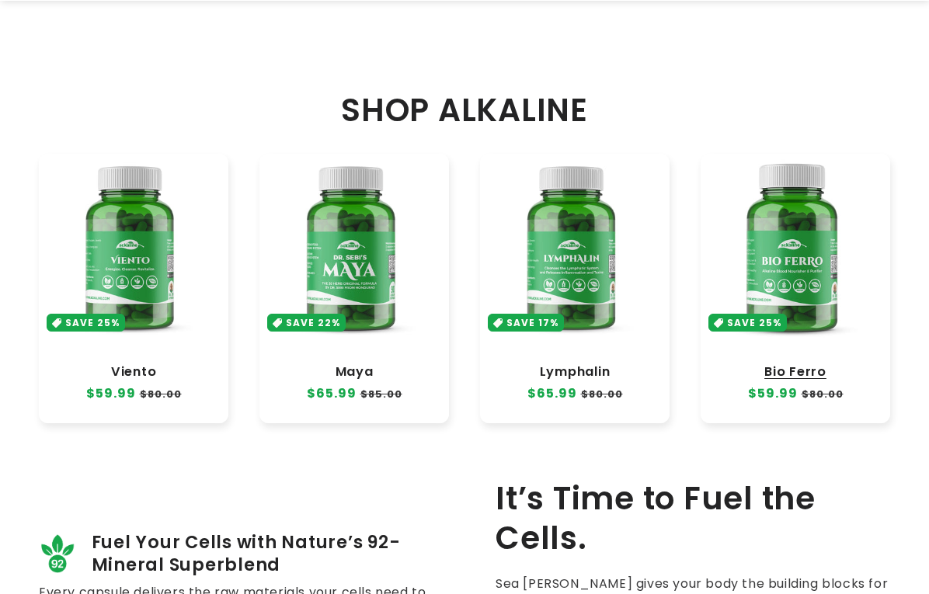
scroll to position [932, 0]
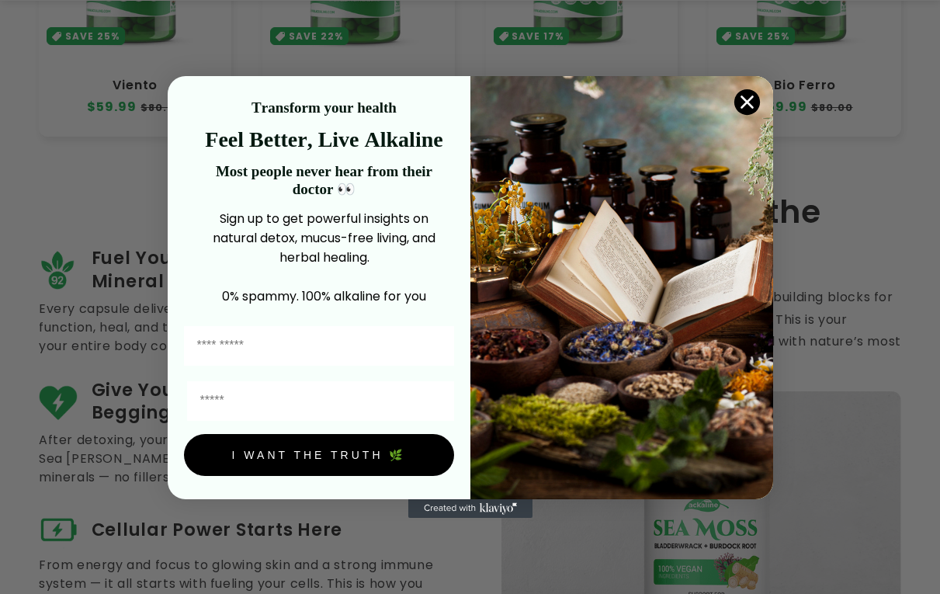
click at [742, 112] on circle "Close dialog" at bounding box center [747, 102] width 26 height 26
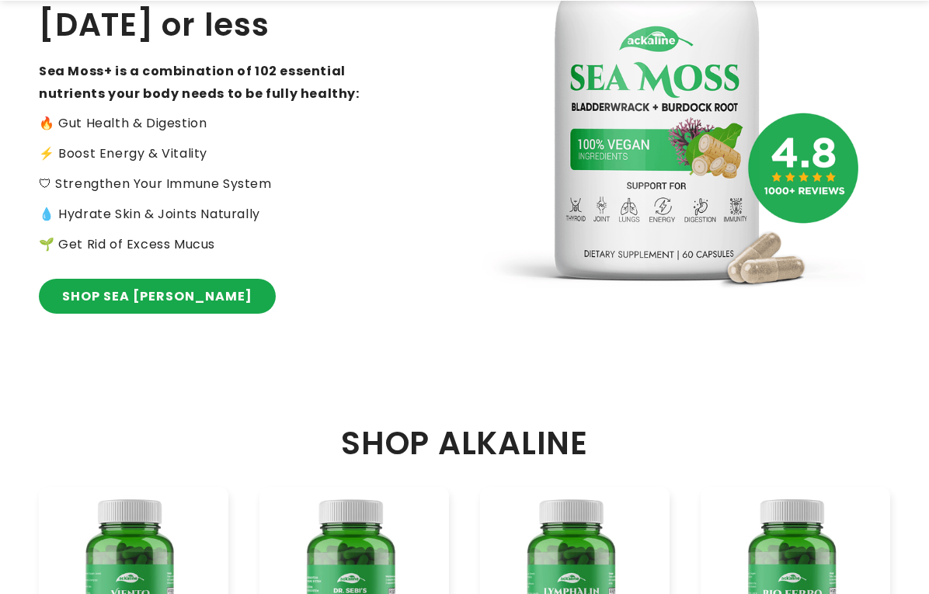
scroll to position [311, 0]
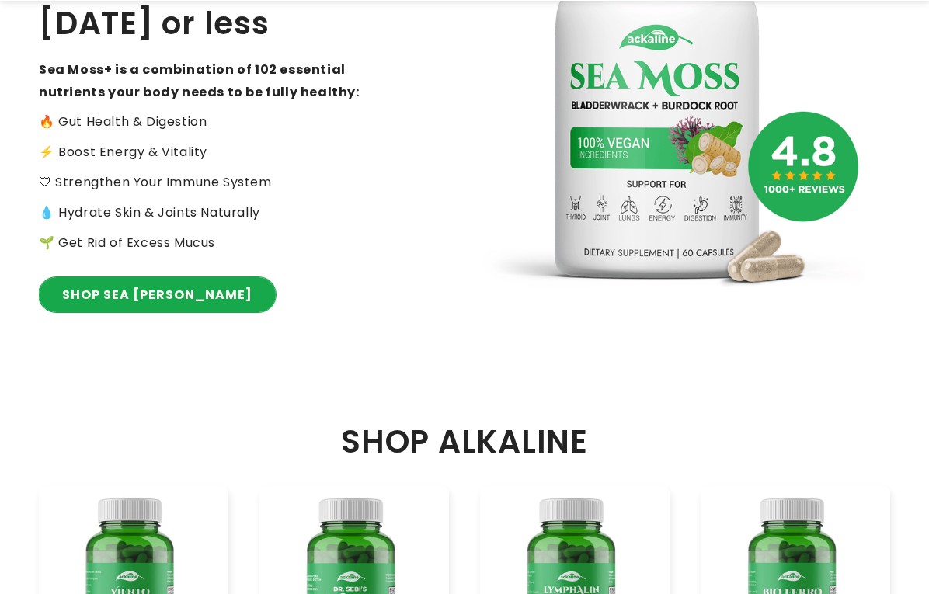
click at [144, 305] on link "SHOP SEA MOSS" at bounding box center [157, 294] width 237 height 35
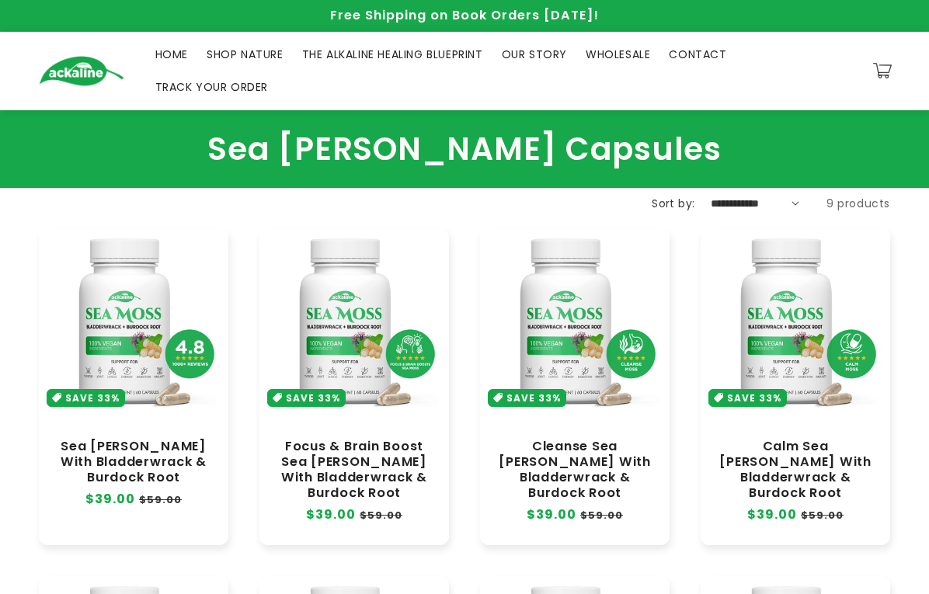
scroll to position [155, 0]
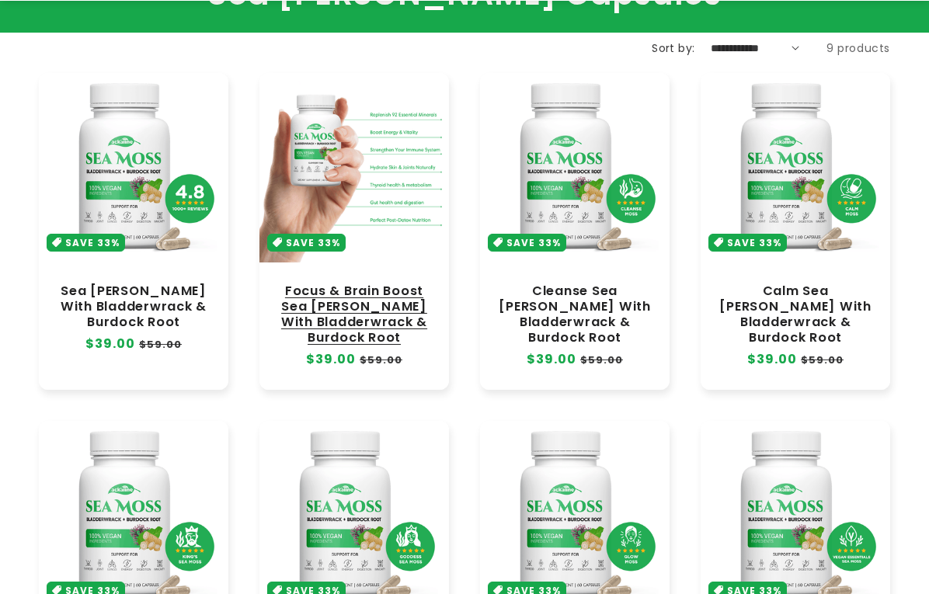
click at [362, 336] on link "Focus & Brain Boost Sea [PERSON_NAME] With Bladderwrack & Burdock Root" at bounding box center [354, 314] width 158 height 63
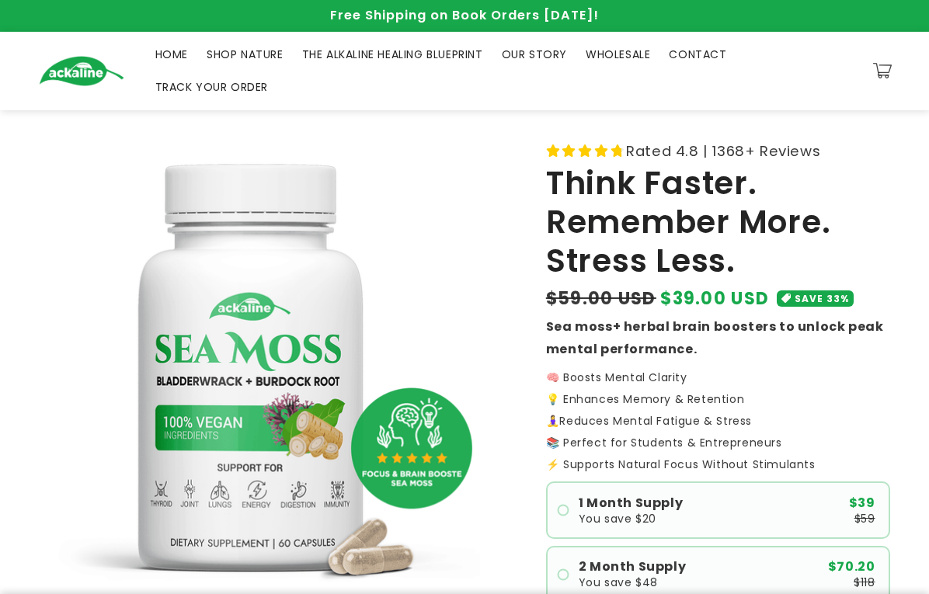
scroll to position [311, 0]
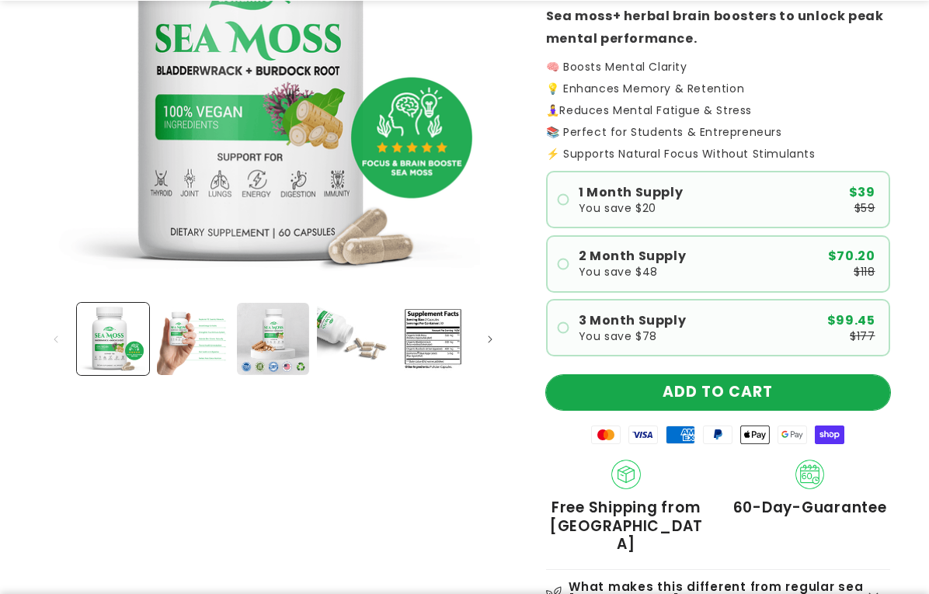
click at [698, 399] on button "ADD TO CART" at bounding box center [718, 392] width 344 height 35
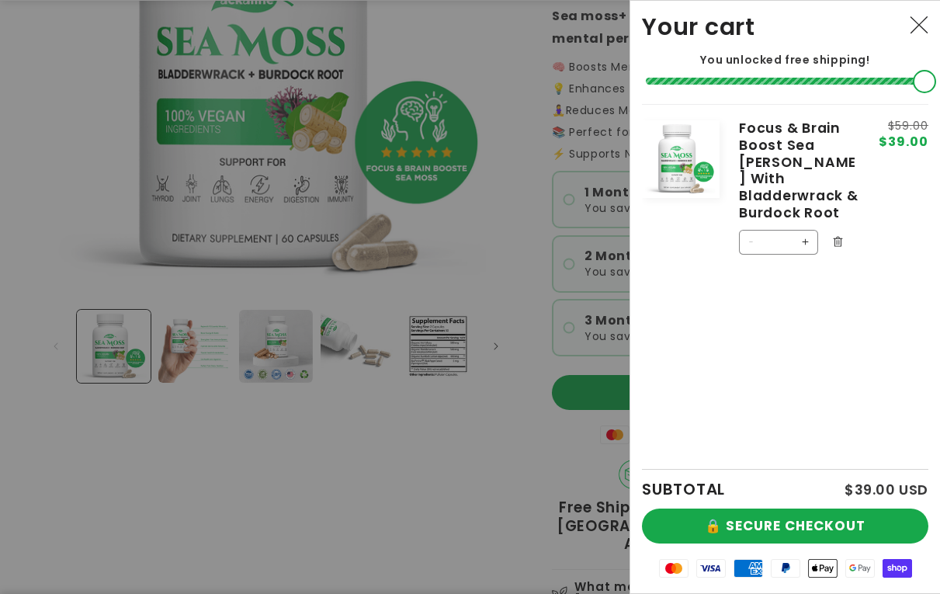
click at [423, 368] on div at bounding box center [470, 297] width 940 height 594
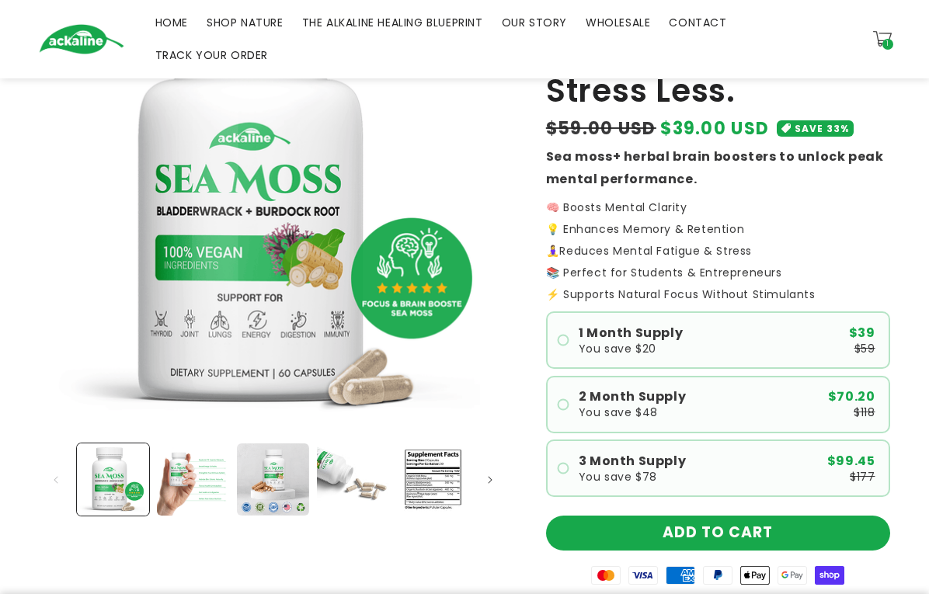
scroll to position [0, 0]
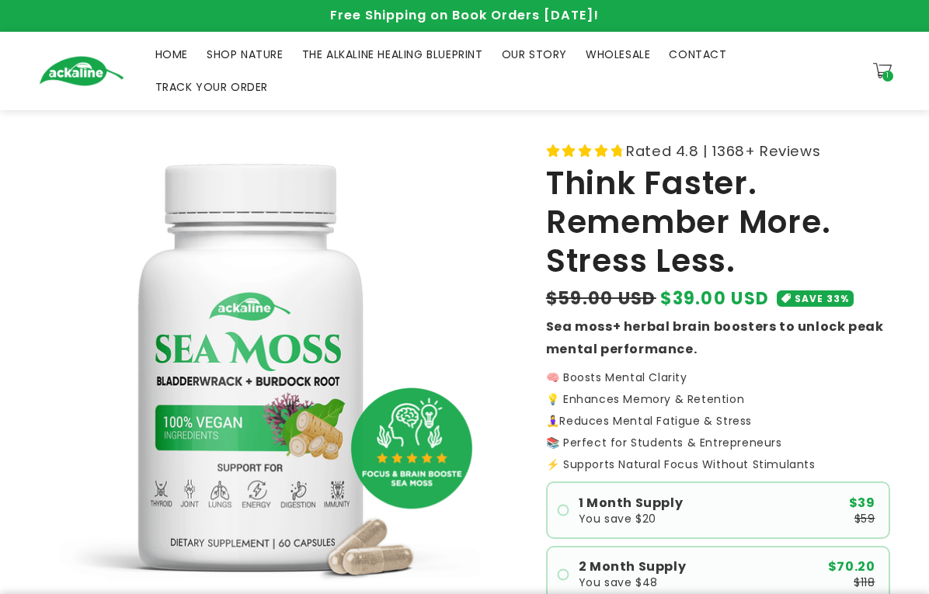
click at [276, 58] on span "SHOP NATURE" at bounding box center [245, 54] width 77 height 14
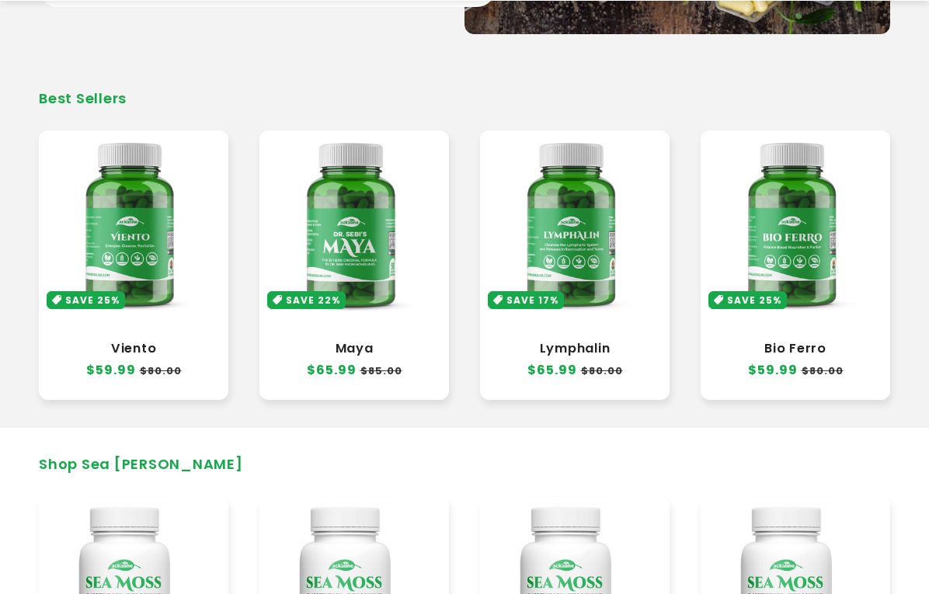
scroll to position [466, 0]
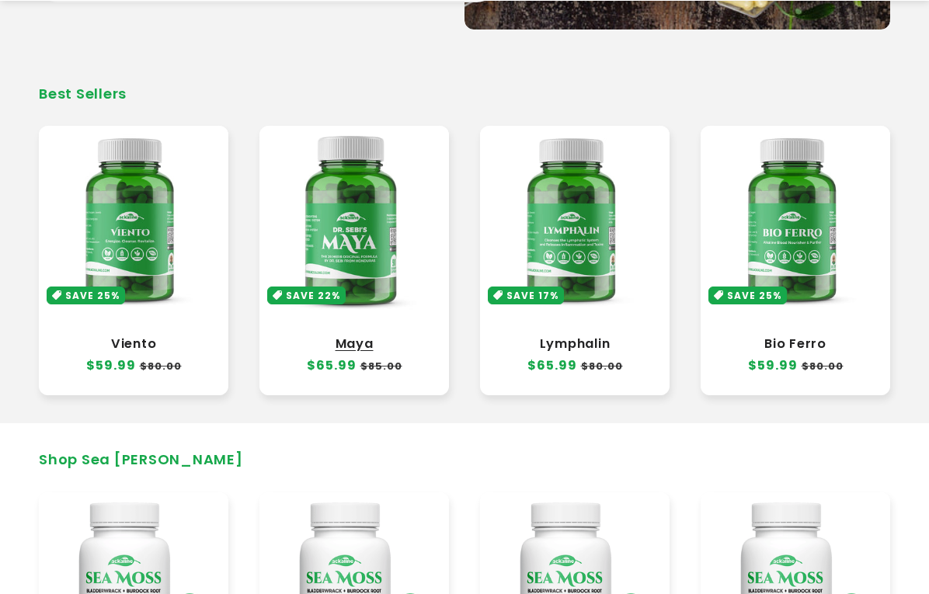
click at [356, 346] on link "Maya" at bounding box center [354, 344] width 158 height 16
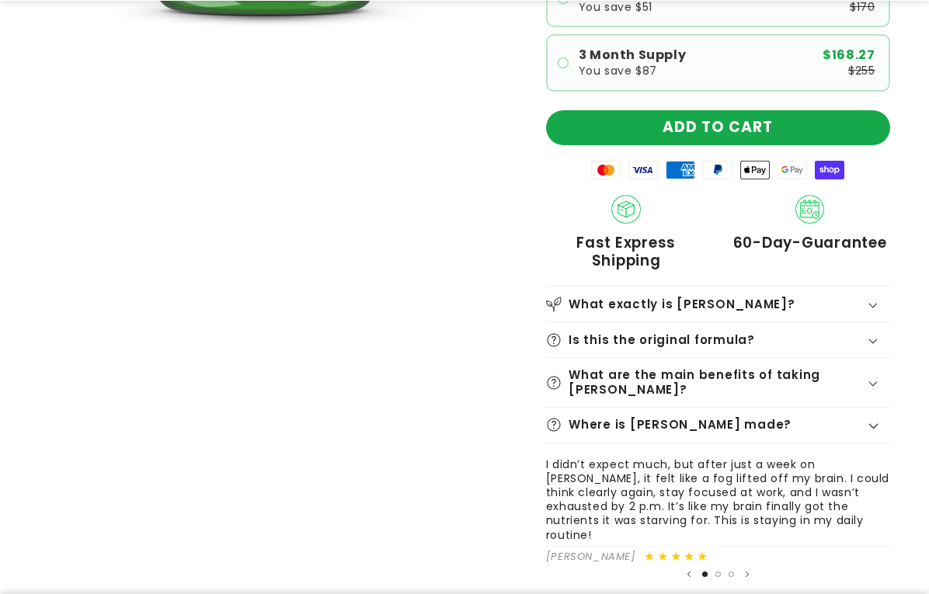
scroll to position [621, 0]
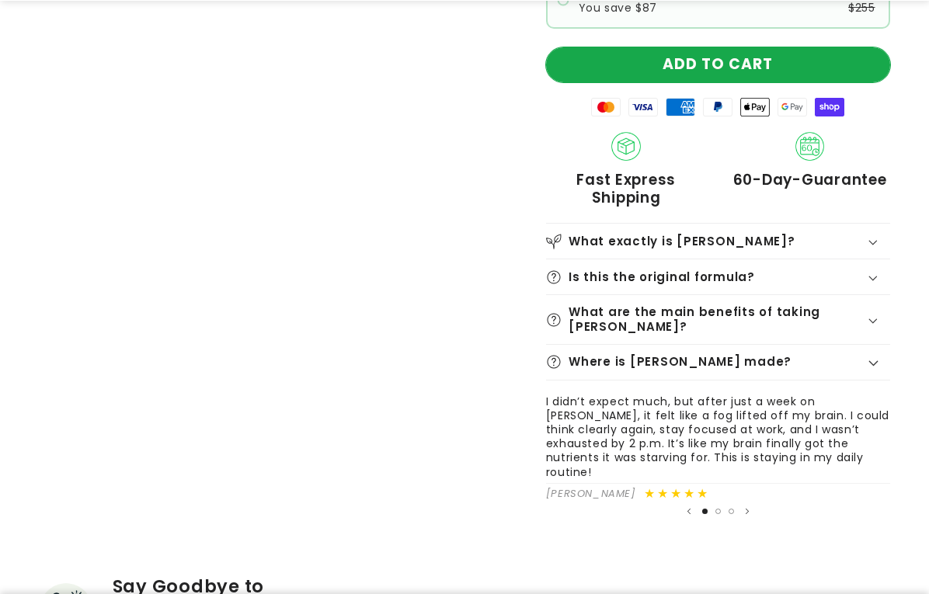
click at [736, 75] on button "ADD TO CART" at bounding box center [718, 64] width 344 height 35
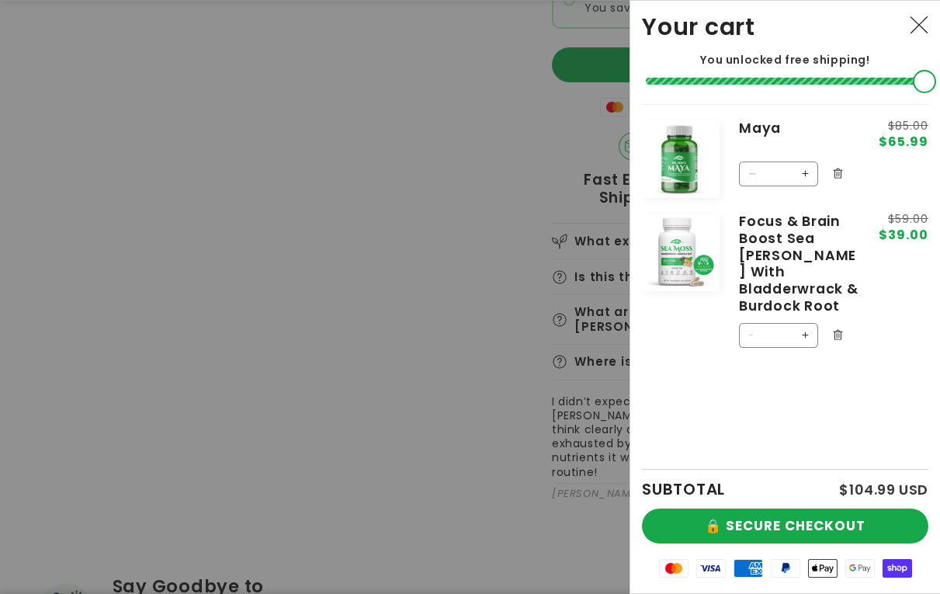
click at [308, 147] on div at bounding box center [470, 297] width 940 height 594
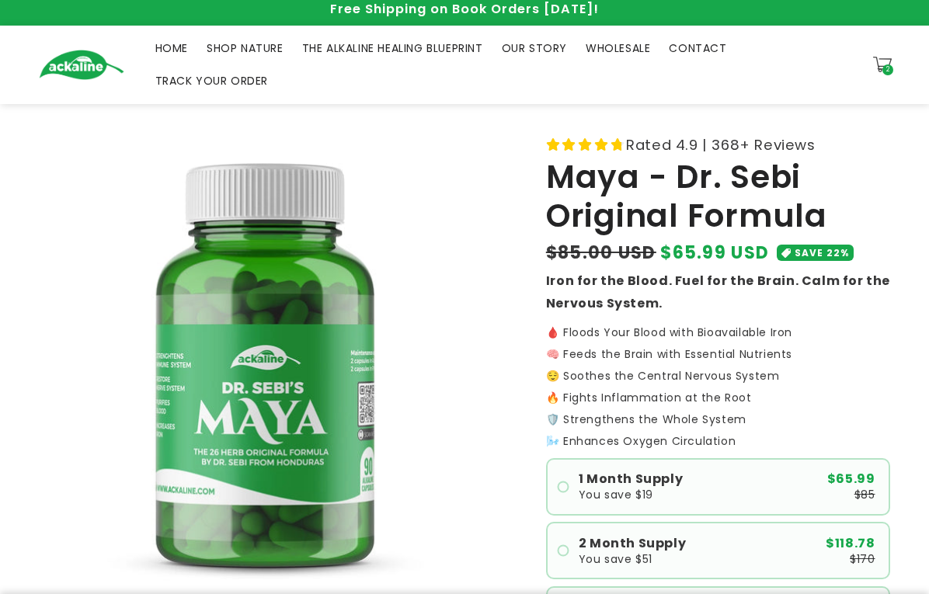
scroll to position [0, 0]
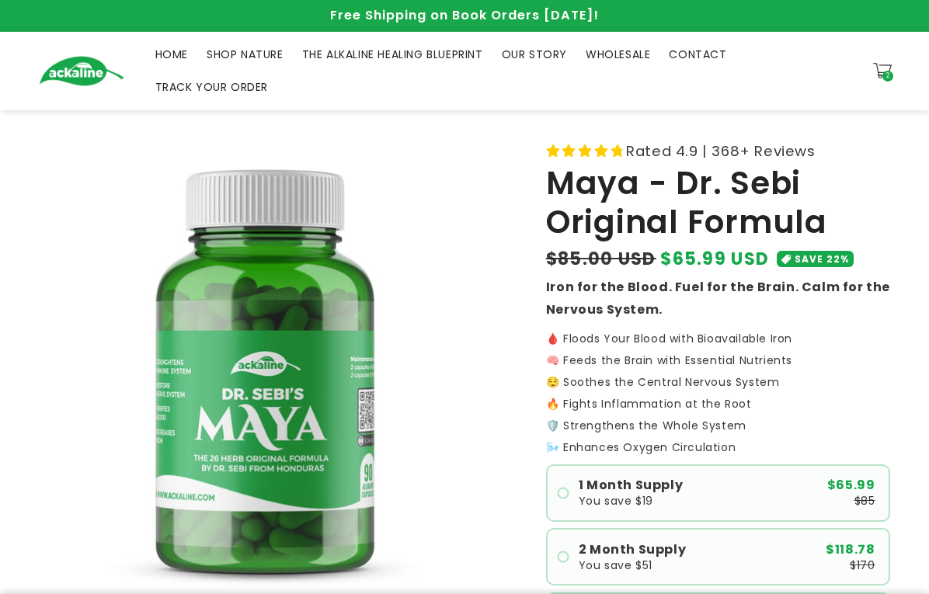
click at [367, 60] on span "THE ALKALINE HEALING BLUEPRINT" at bounding box center [392, 54] width 181 height 14
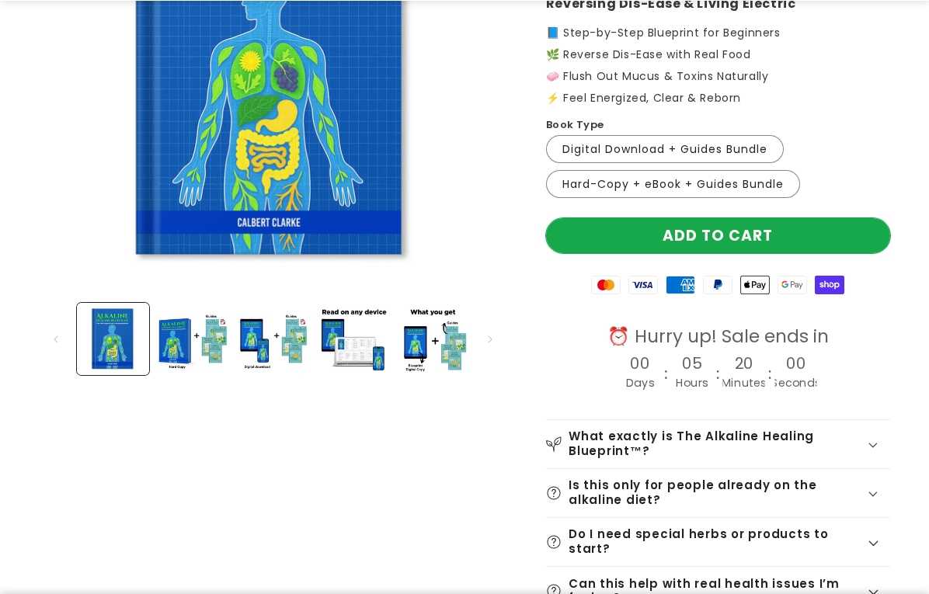
scroll to position [311, 0]
click at [673, 227] on button "Add to cart" at bounding box center [718, 235] width 344 height 35
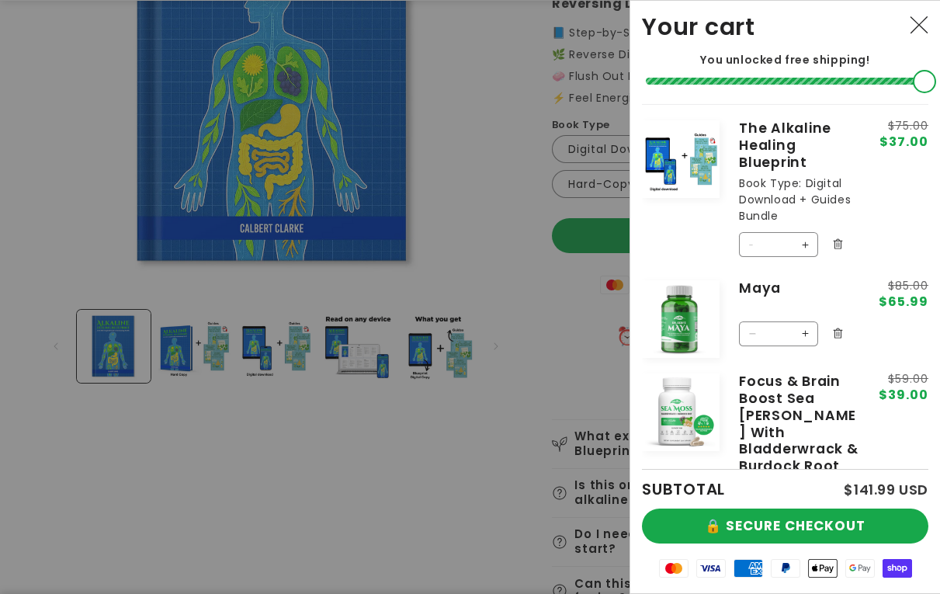
click at [511, 377] on div at bounding box center [470, 297] width 940 height 594
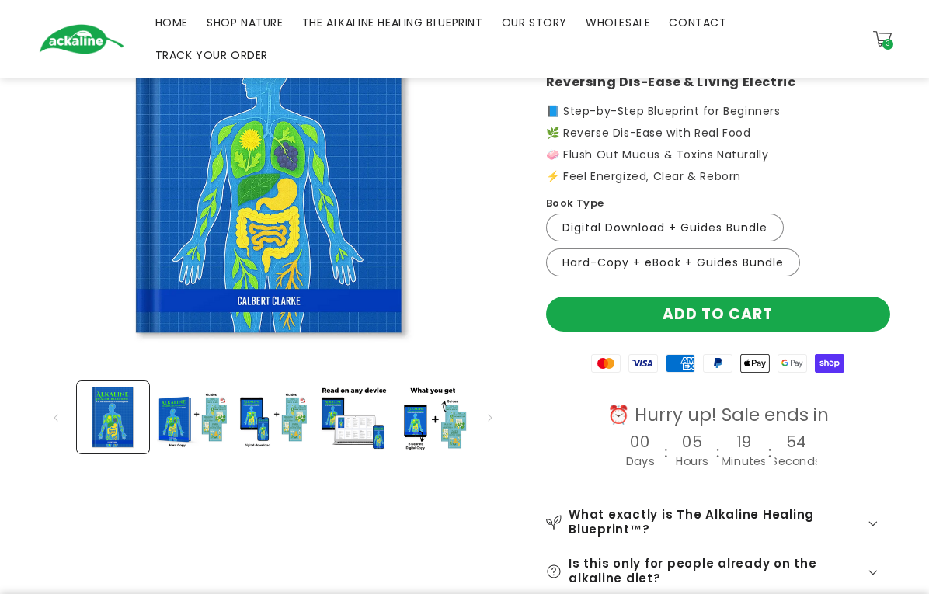
scroll to position [0, 0]
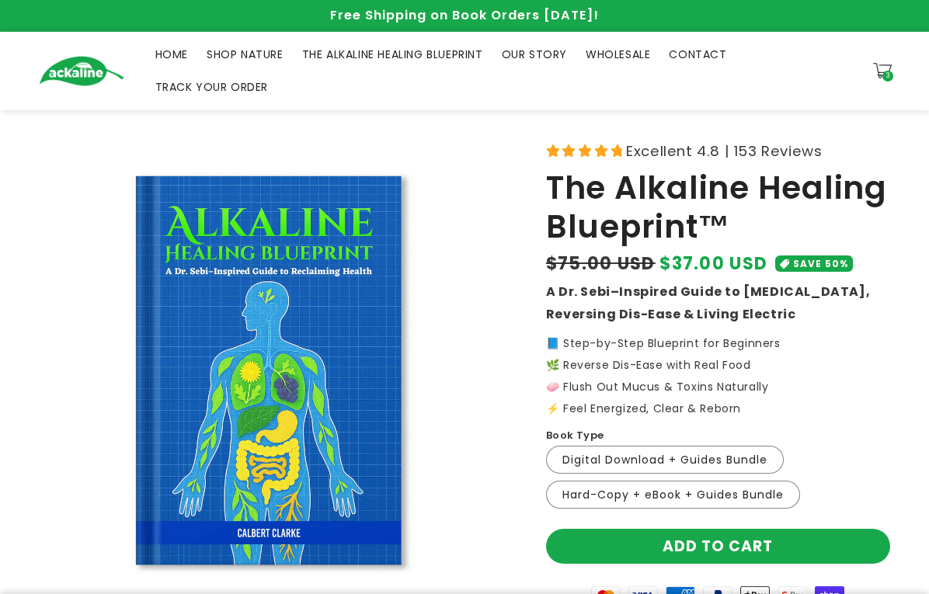
click at [212, 60] on span "SHOP NATURE" at bounding box center [245, 54] width 77 height 14
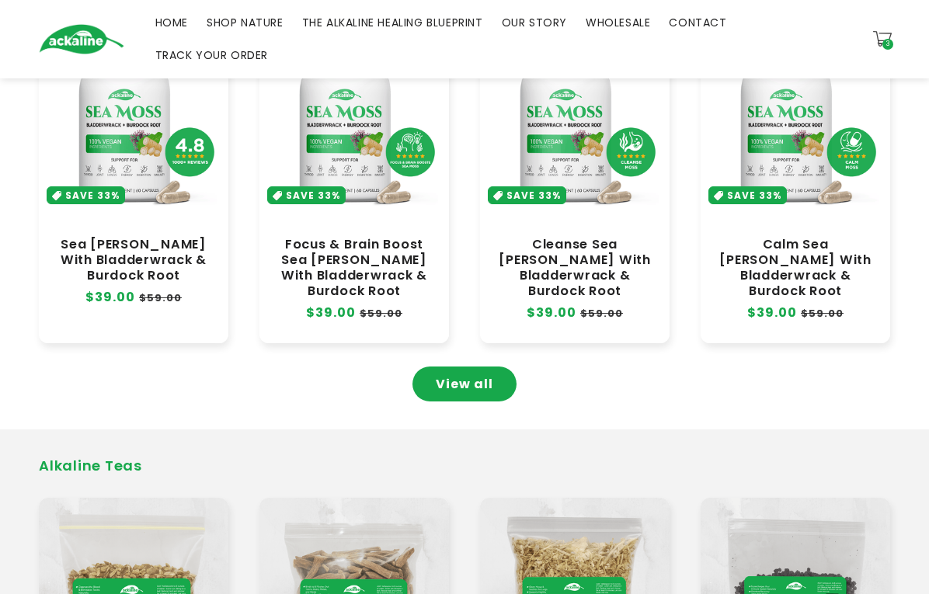
scroll to position [929, 0]
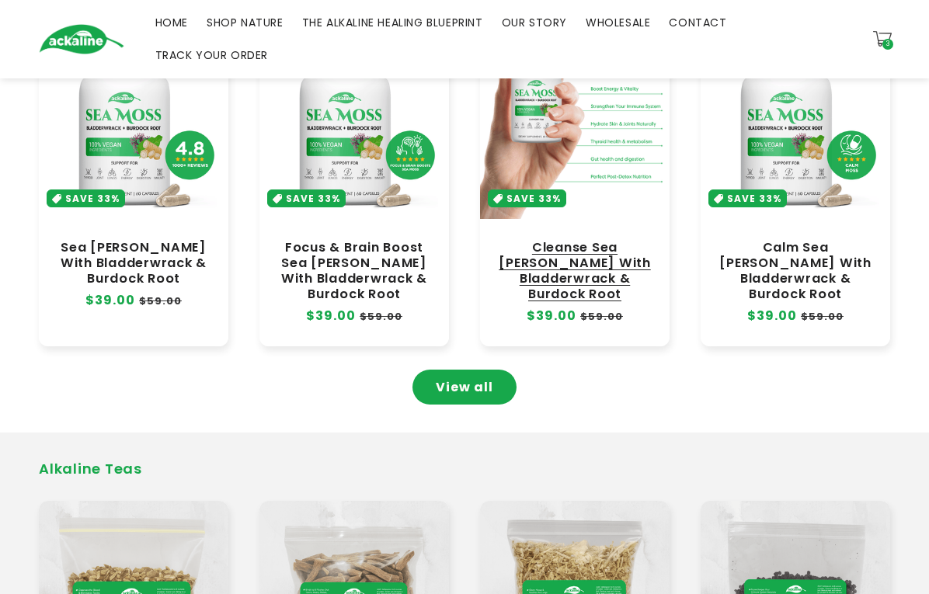
click at [563, 240] on link "Cleanse Sea [PERSON_NAME] With Bladderwrack & Burdock Root" at bounding box center [574, 271] width 158 height 63
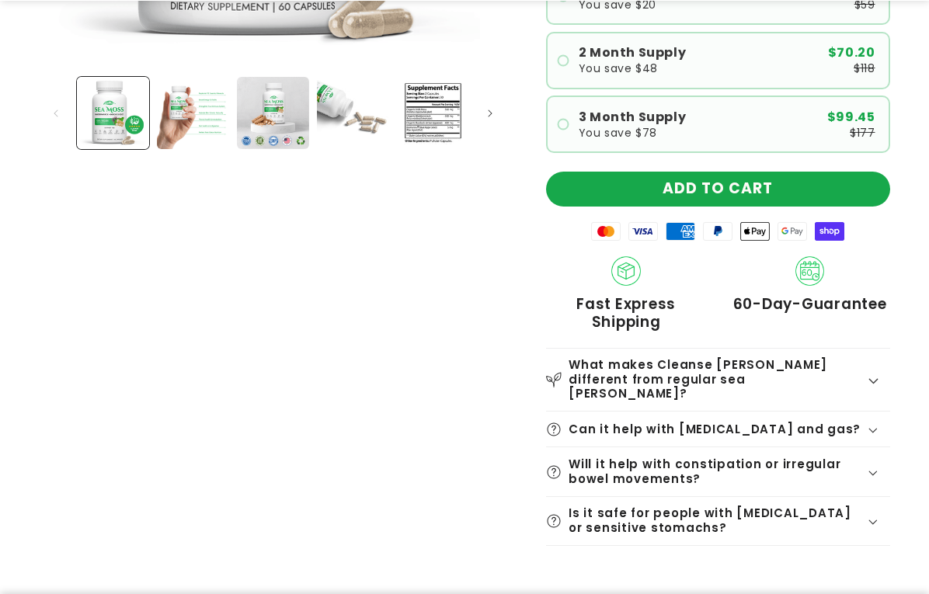
scroll to position [544, 0]
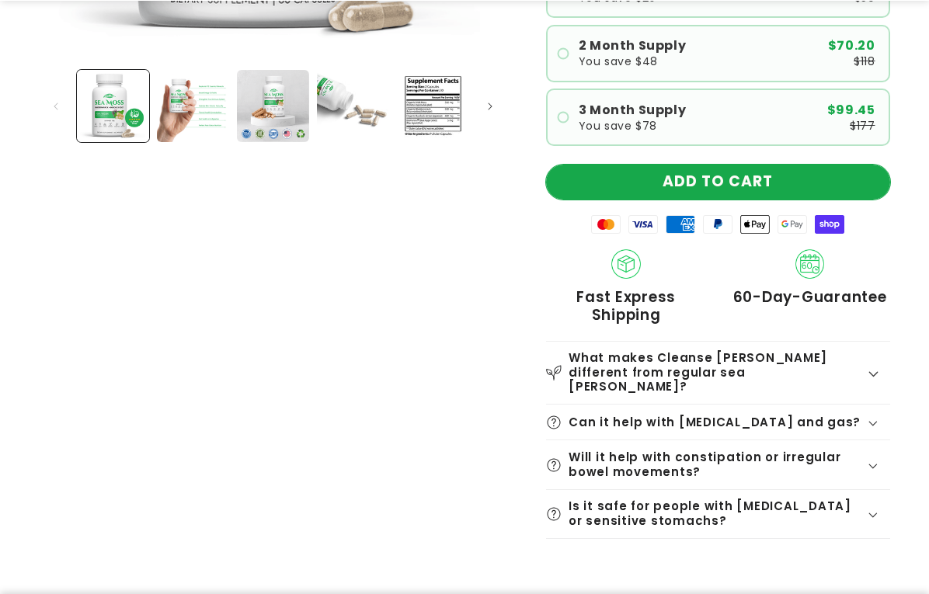
click at [737, 183] on button "ADD TO CART" at bounding box center [718, 182] width 344 height 35
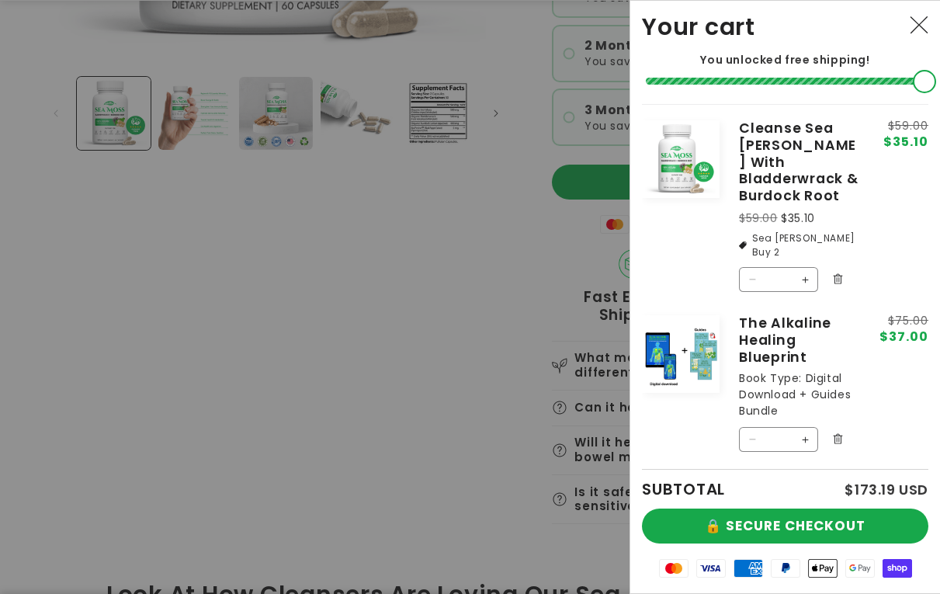
click at [465, 192] on div at bounding box center [470, 297] width 940 height 594
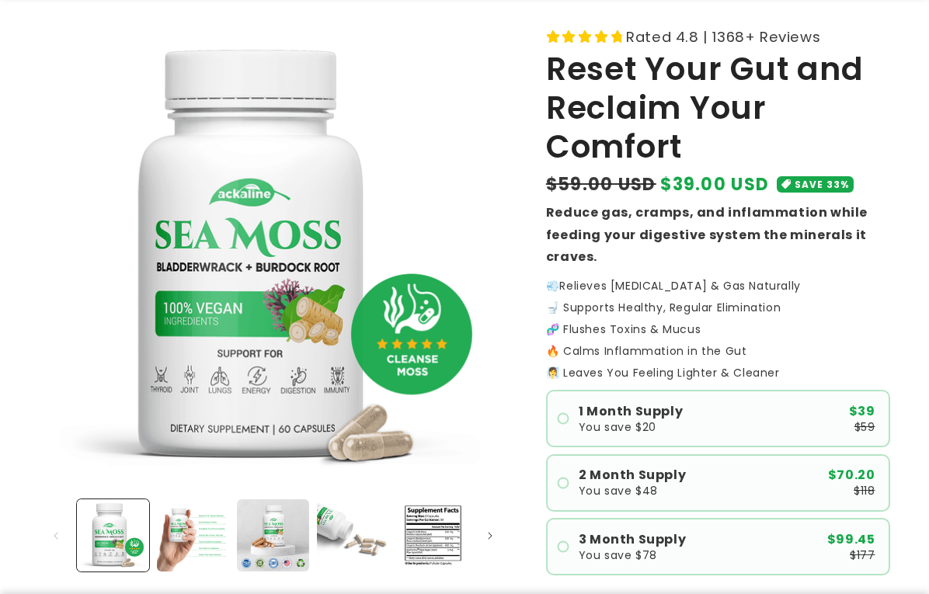
scroll to position [0, 0]
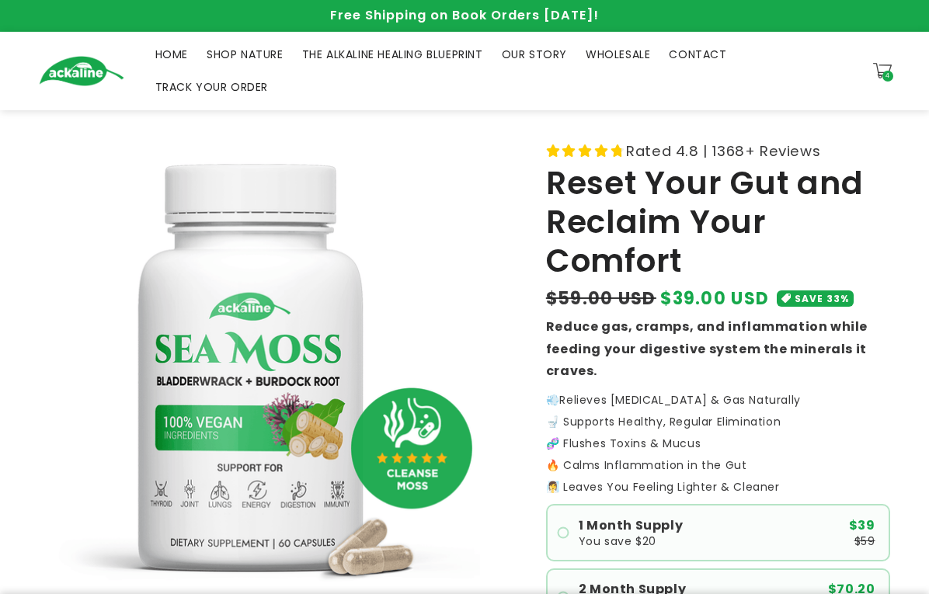
click at [603, 55] on span "WHOLESALE" at bounding box center [618, 54] width 64 height 14
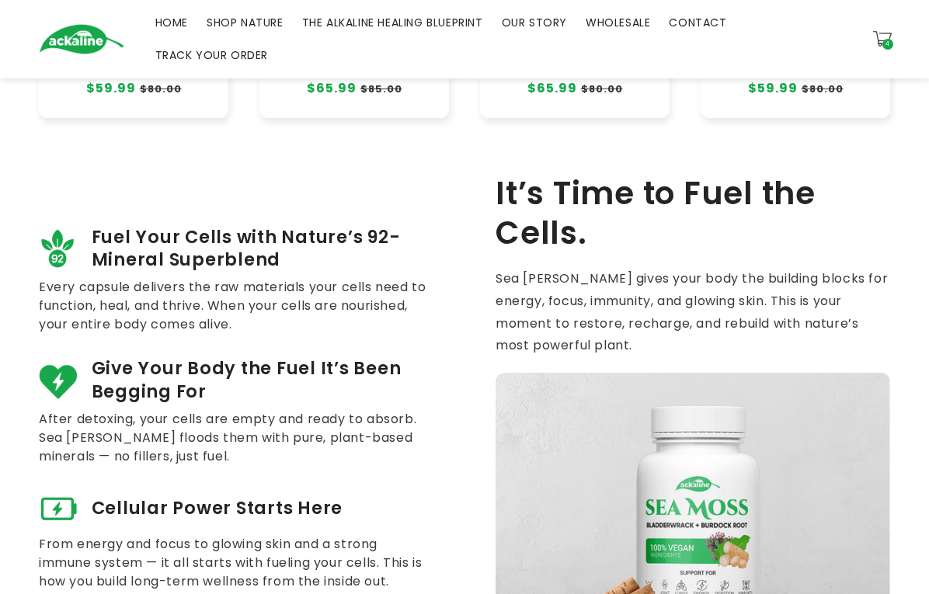
scroll to position [774, 0]
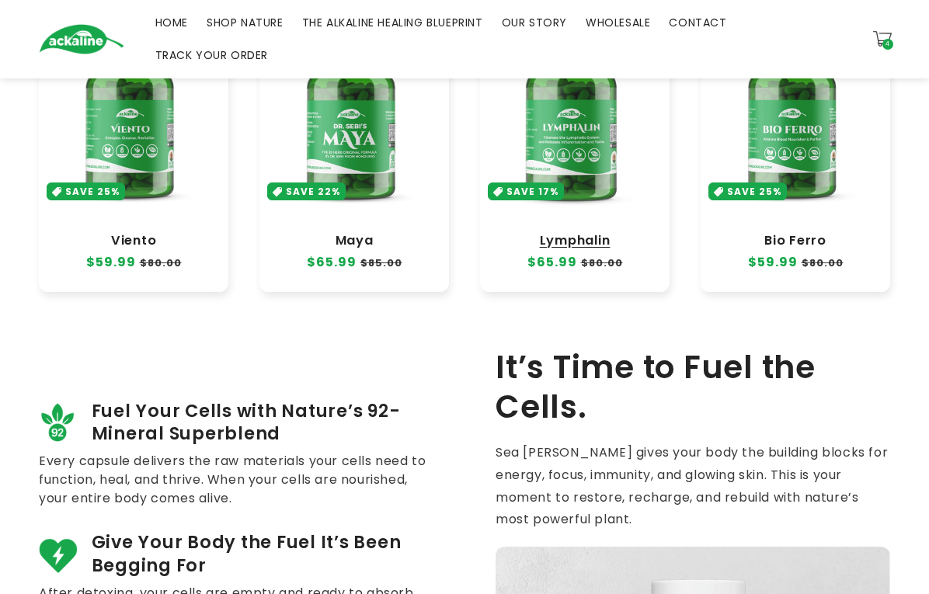
click at [581, 249] on link "Lymphalin" at bounding box center [574, 241] width 158 height 16
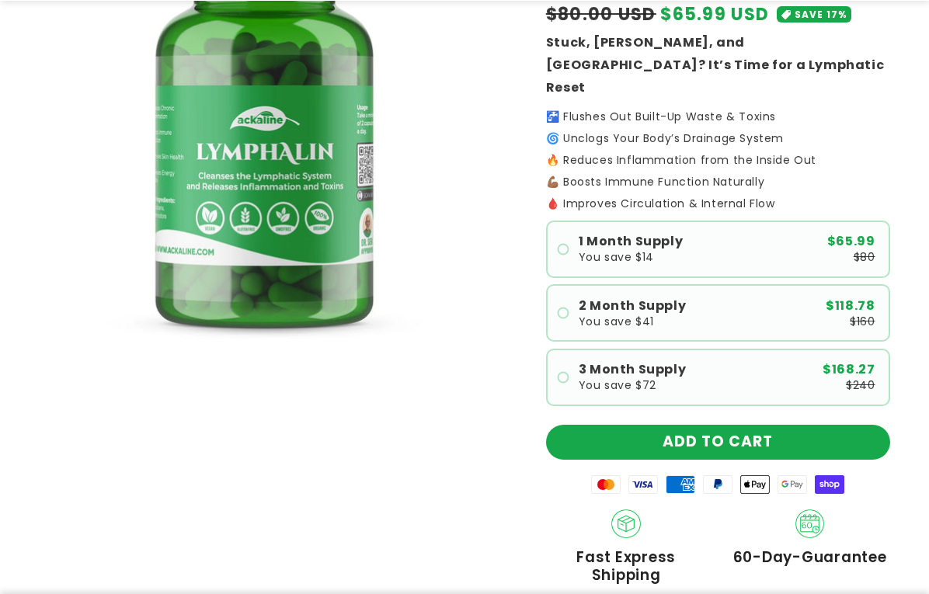
scroll to position [466, 0]
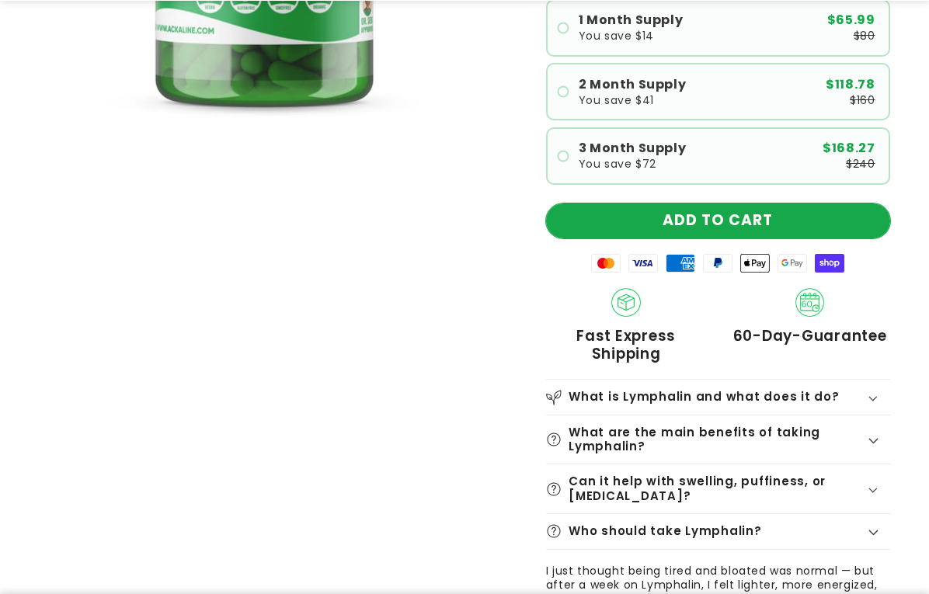
click at [679, 206] on button "ADD TO CART" at bounding box center [718, 220] width 344 height 35
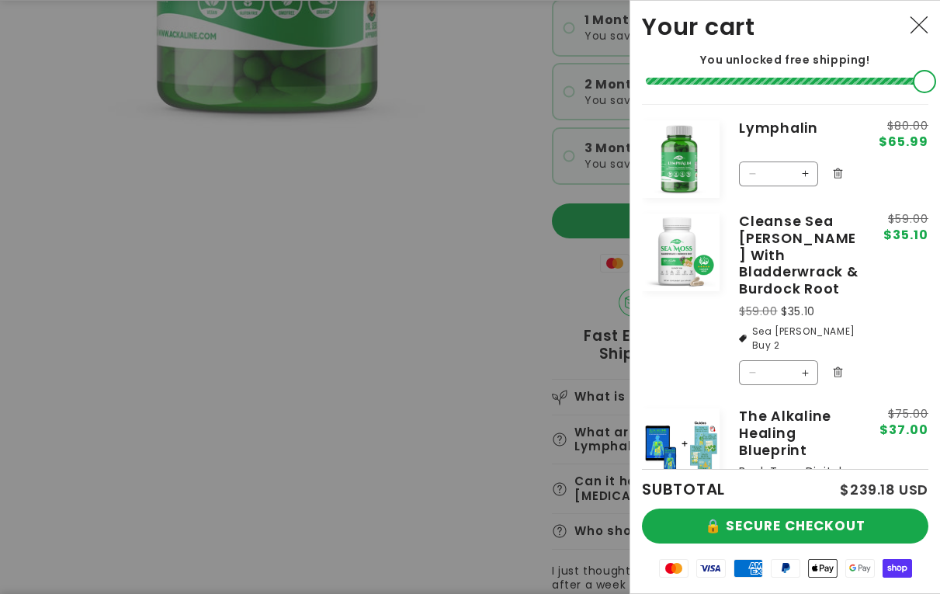
click at [429, 278] on div at bounding box center [470, 297] width 940 height 594
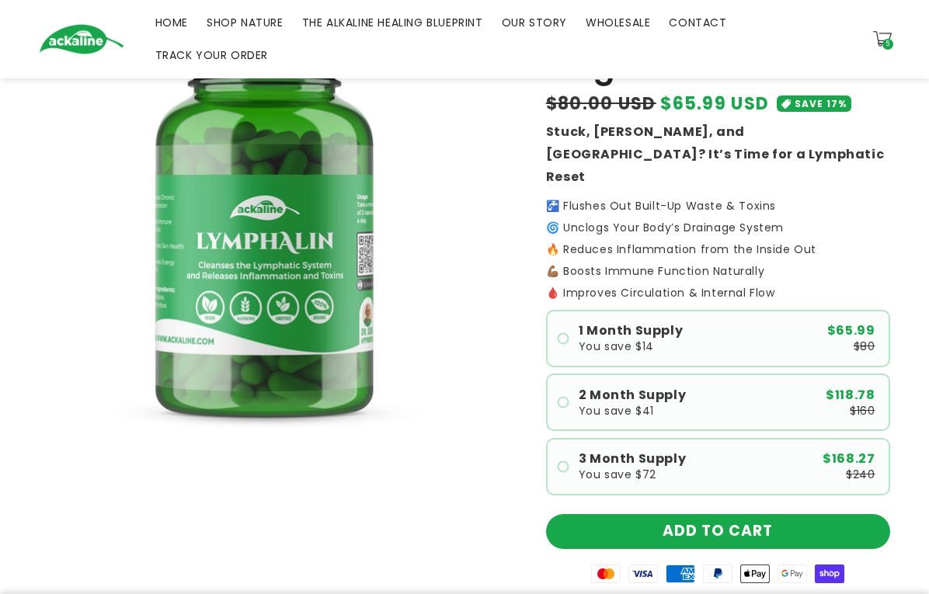
scroll to position [0, 0]
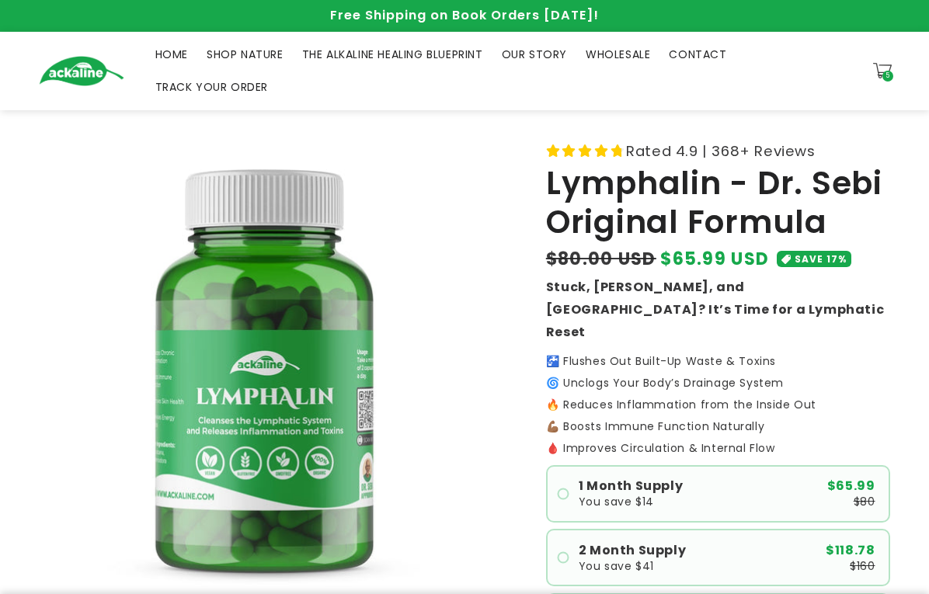
click at [259, 57] on span "SHOP NATURE" at bounding box center [245, 54] width 77 height 14
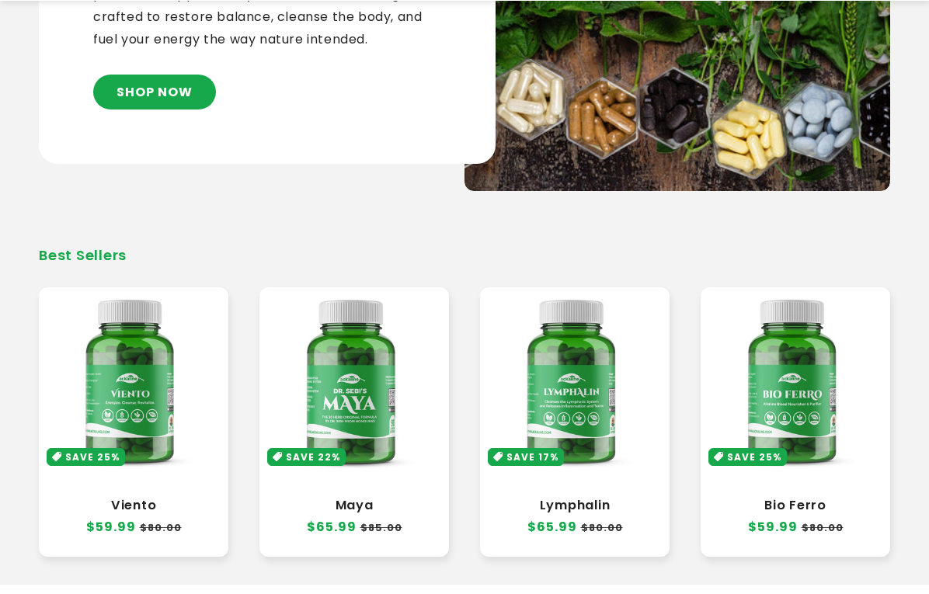
scroll to position [466, 0]
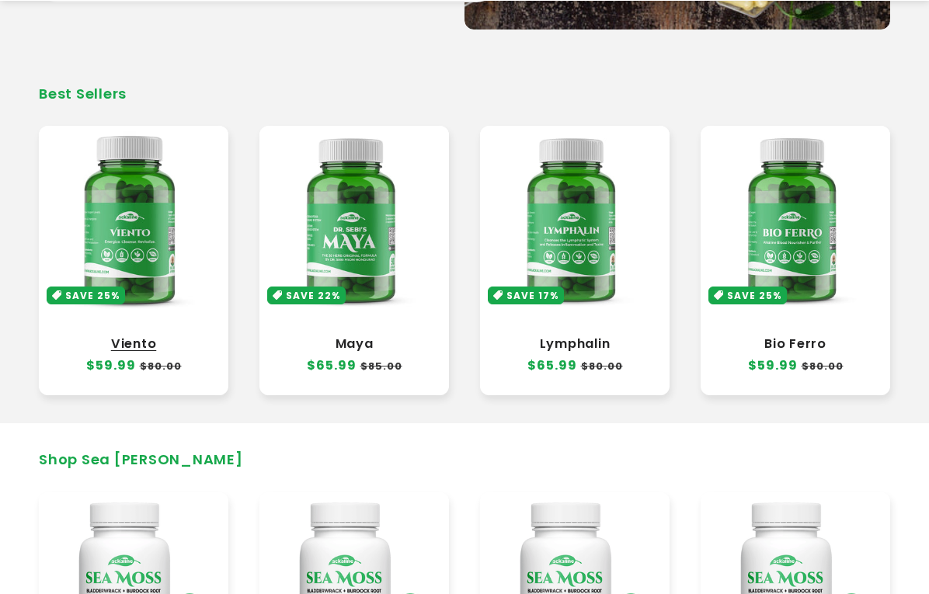
click at [130, 342] on link "Viento" at bounding box center [133, 344] width 158 height 16
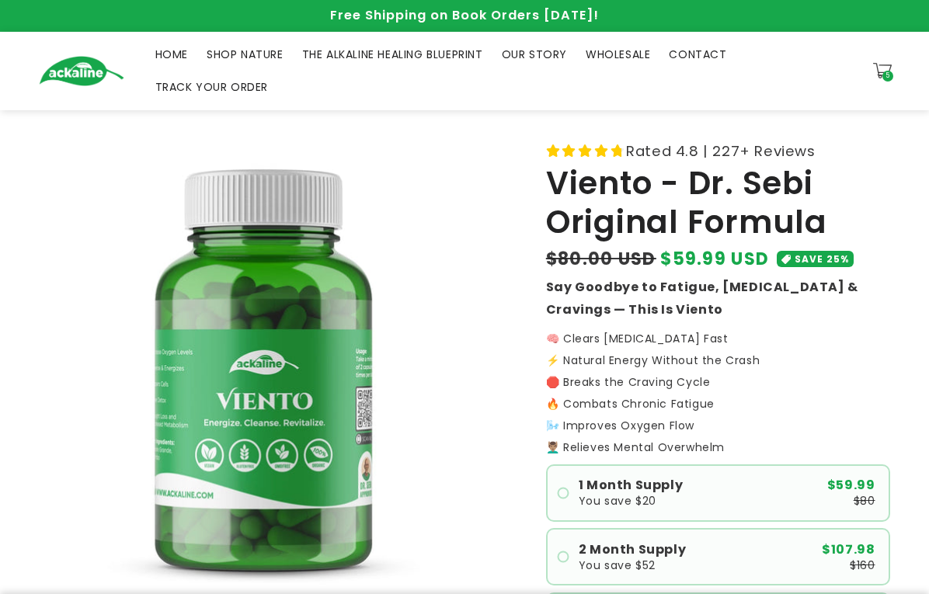
scroll to position [466, 0]
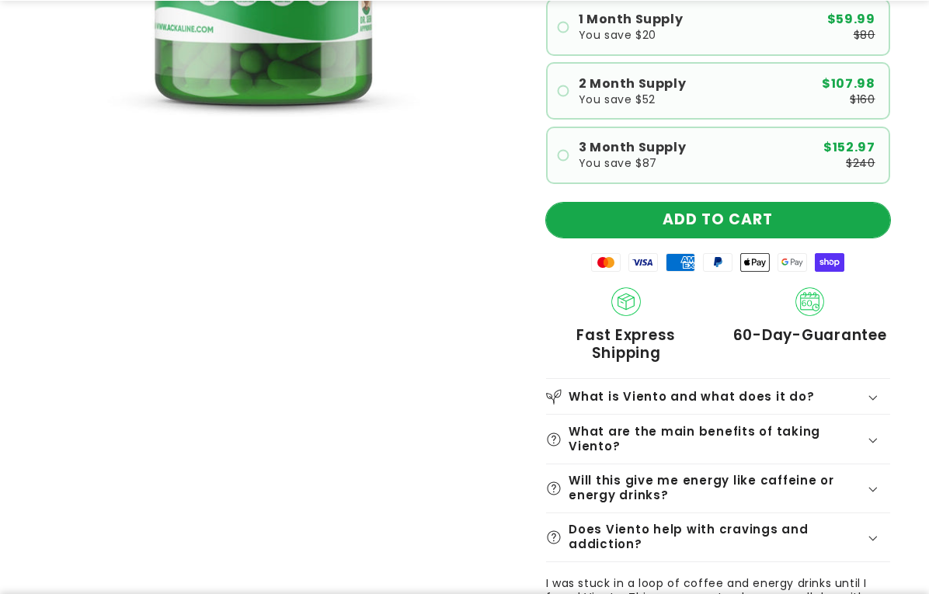
click at [693, 224] on button "ADD TO CART" at bounding box center [718, 220] width 344 height 35
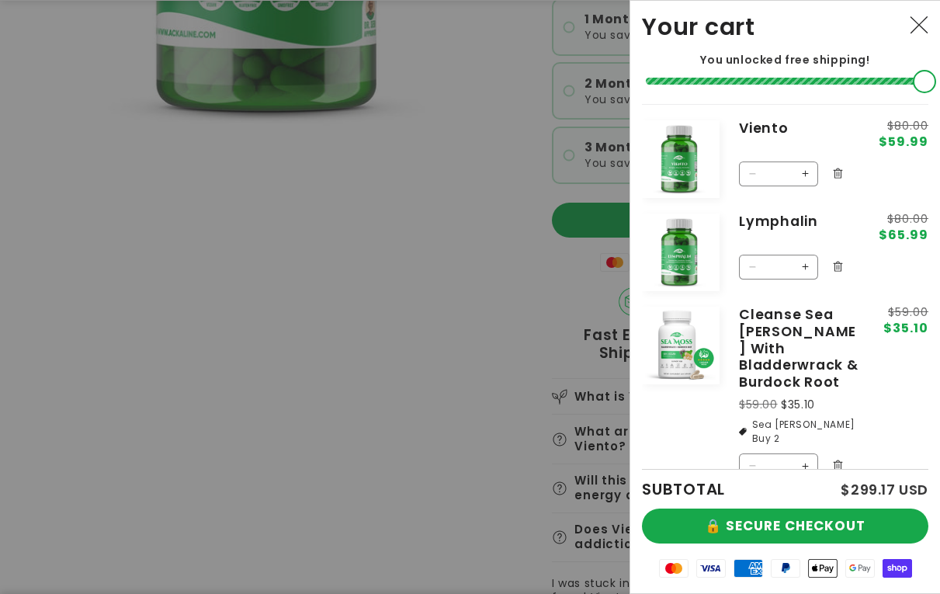
click at [456, 273] on div at bounding box center [470, 297] width 940 height 594
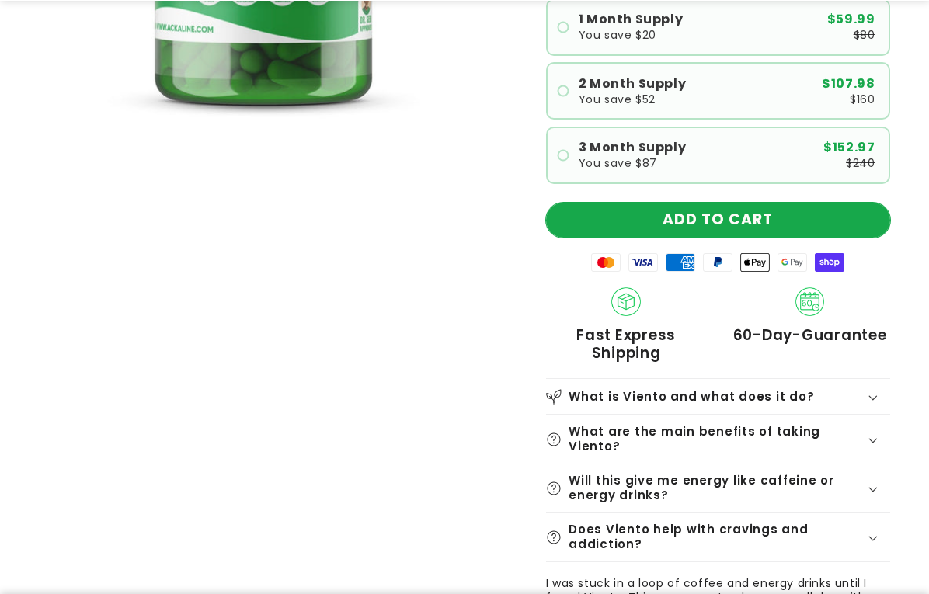
click at [653, 220] on button "ADD TO CART" at bounding box center [718, 220] width 344 height 35
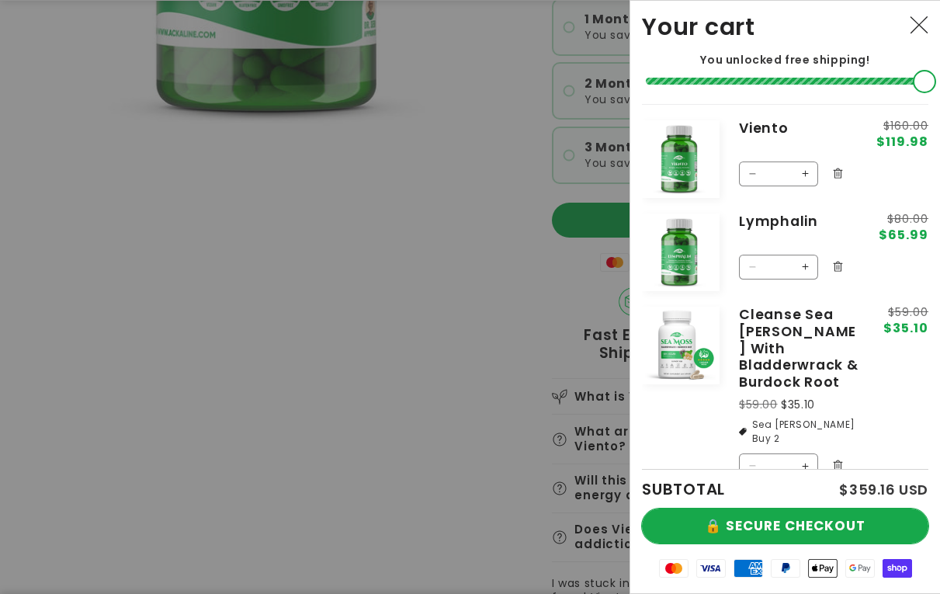
click at [811, 518] on button "🔒 SECURE CHECKOUT" at bounding box center [785, 526] width 287 height 35
click at [760, 520] on button "🔒 SECURE CHECKOUT" at bounding box center [785, 526] width 287 height 35
click at [764, 517] on button "🔒 SECURE CHECKOUT" at bounding box center [785, 526] width 287 height 35
click at [923, 37] on button "Close" at bounding box center [919, 26] width 34 height 34
